Goal: Navigation & Orientation: Find specific page/section

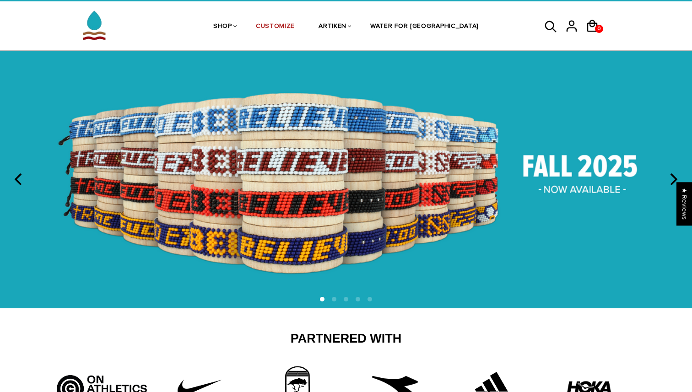
scroll to position [21, 0]
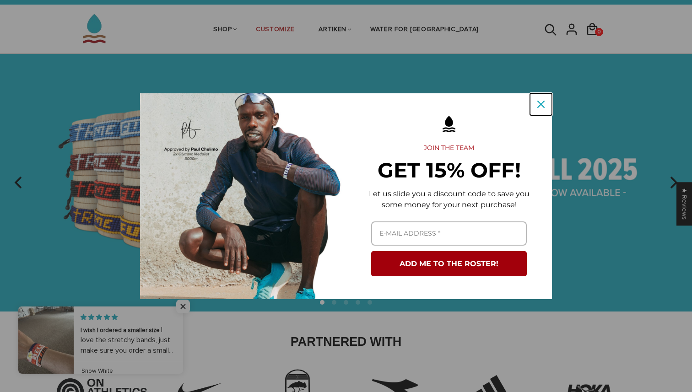
click at [539, 104] on icon "close icon" at bounding box center [540, 104] width 7 height 7
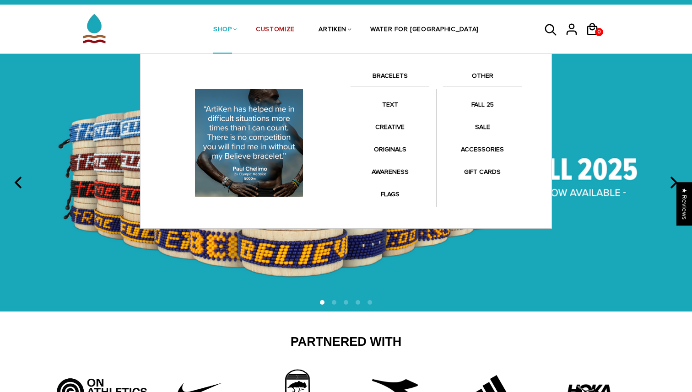
click at [386, 76] on link "BRACELETS" at bounding box center [389, 78] width 79 height 16
click at [232, 32] on link "SHOP" at bounding box center [222, 30] width 19 height 48
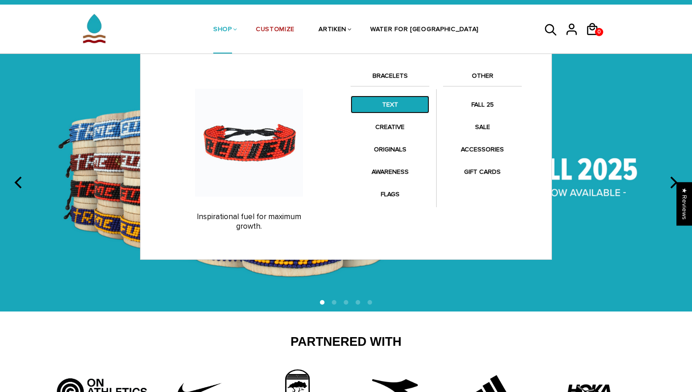
click at [414, 104] on link "TEXT" at bounding box center [389, 105] width 79 height 18
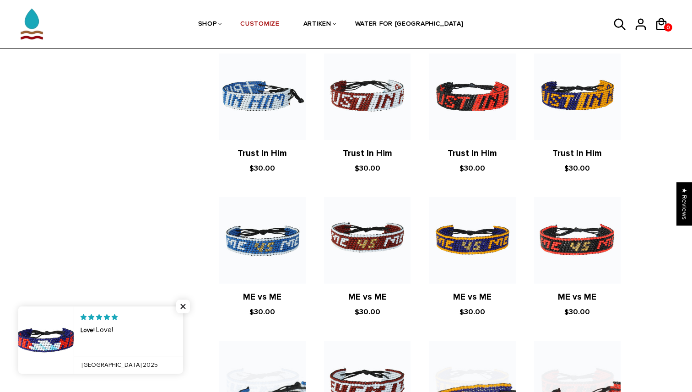
scroll to position [648, 0]
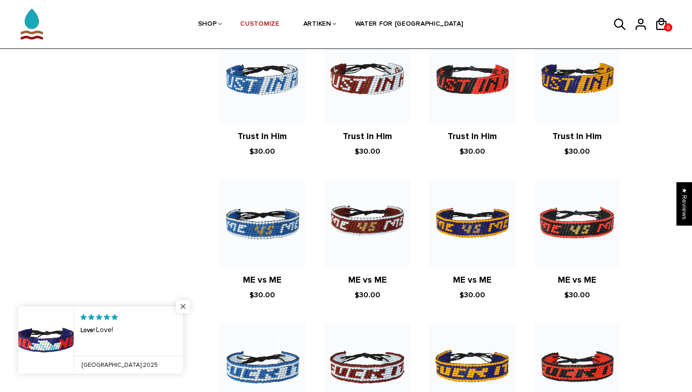
click at [182, 306] on span "Close popup widget" at bounding box center [183, 307] width 14 height 14
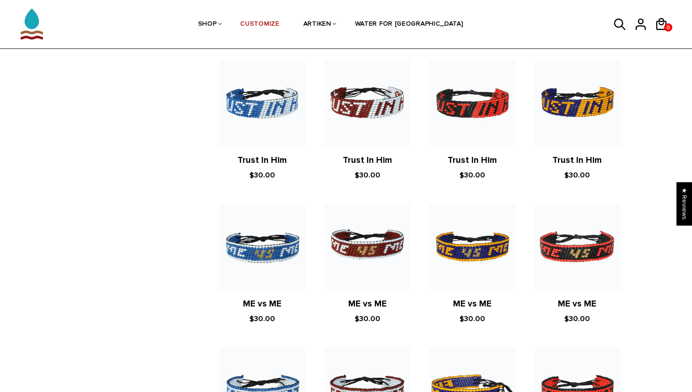
scroll to position [618, 0]
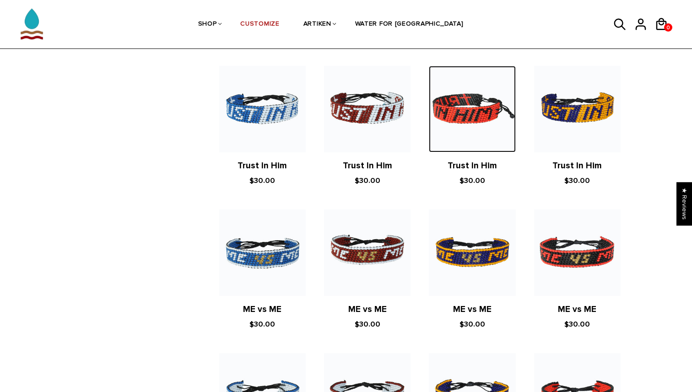
click at [489, 119] on img at bounding box center [472, 109] width 86 height 86
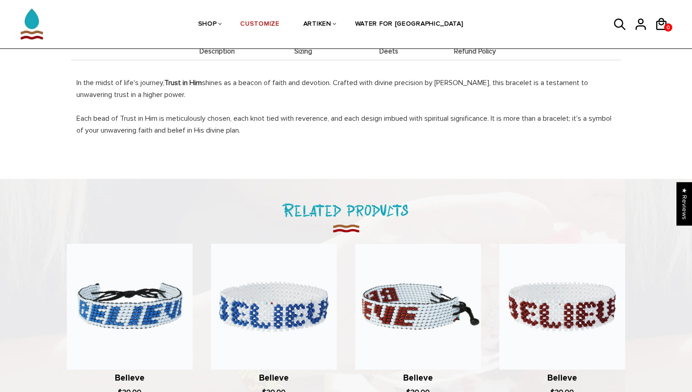
scroll to position [400, 0]
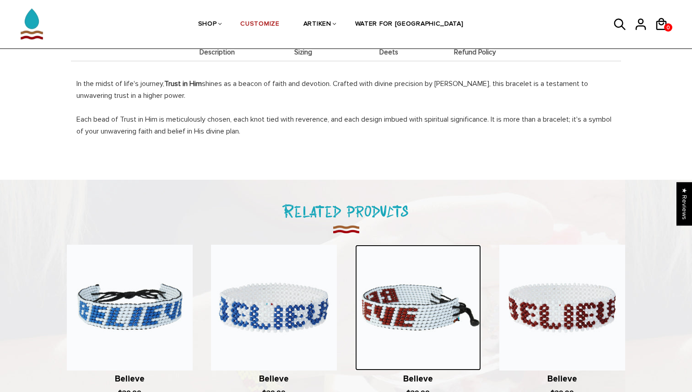
click at [436, 296] on img at bounding box center [418, 308] width 126 height 126
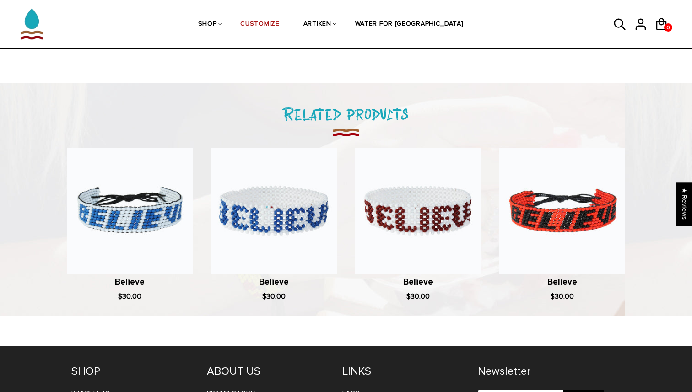
scroll to position [596, 0]
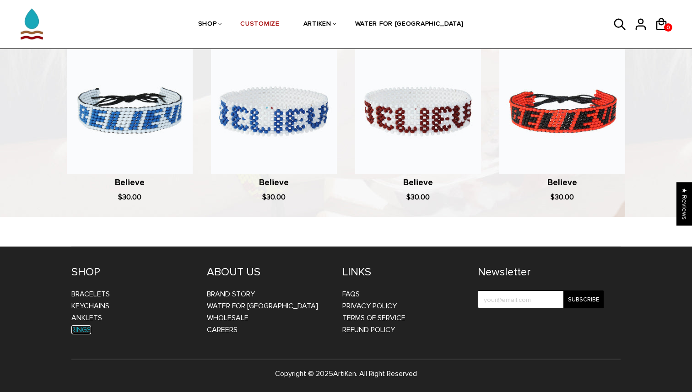
click at [83, 330] on link "Rings" at bounding box center [81, 329] width 20 height 9
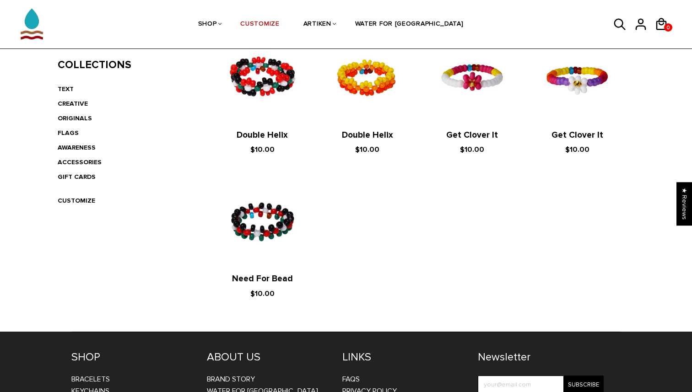
scroll to position [221, 0]
